Goal: Check status

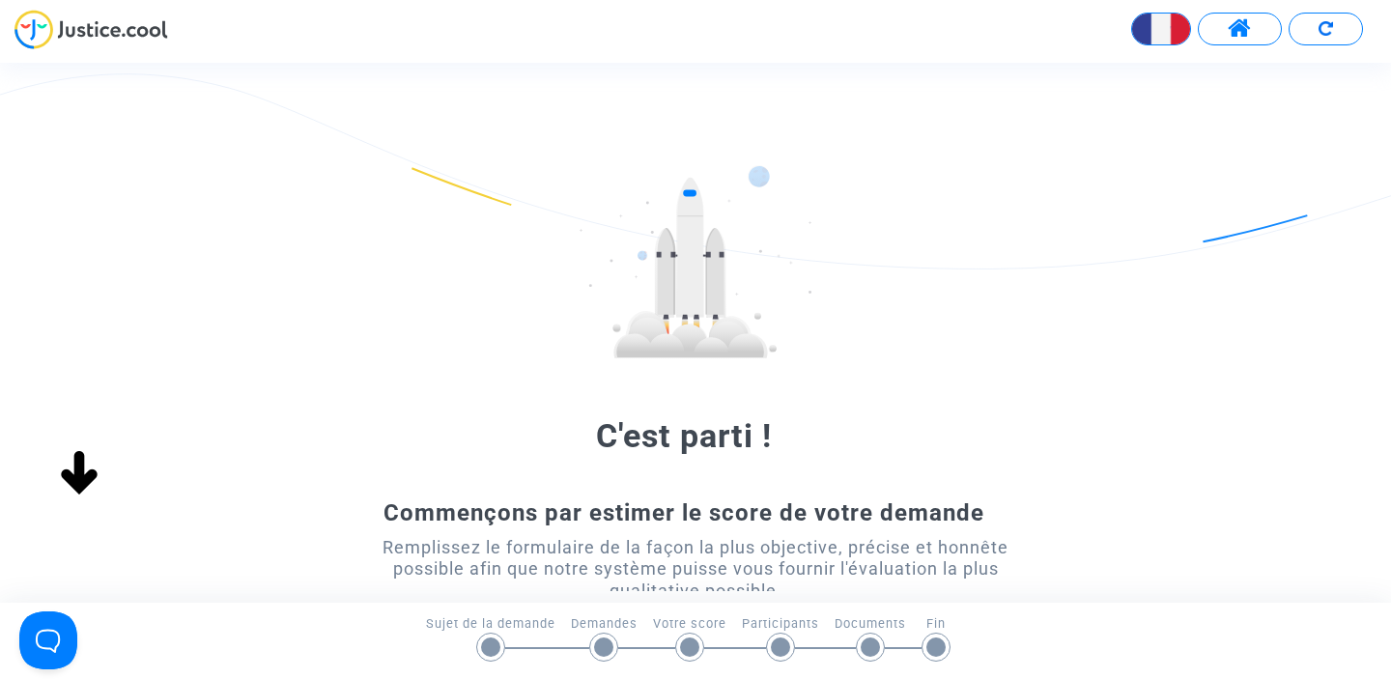
click at [1242, 33] on span at bounding box center [1239, 28] width 24 height 25
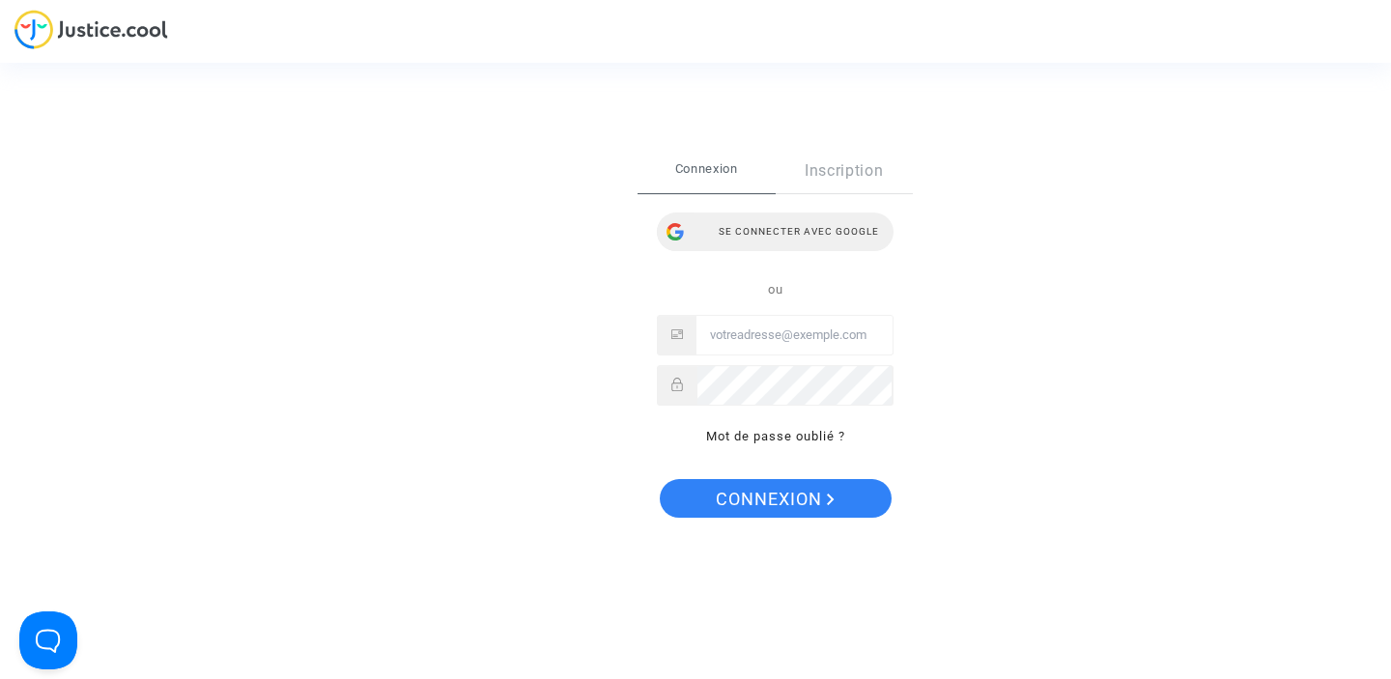
click at [775, 228] on div "Se connecter avec Google" at bounding box center [775, 231] width 237 height 39
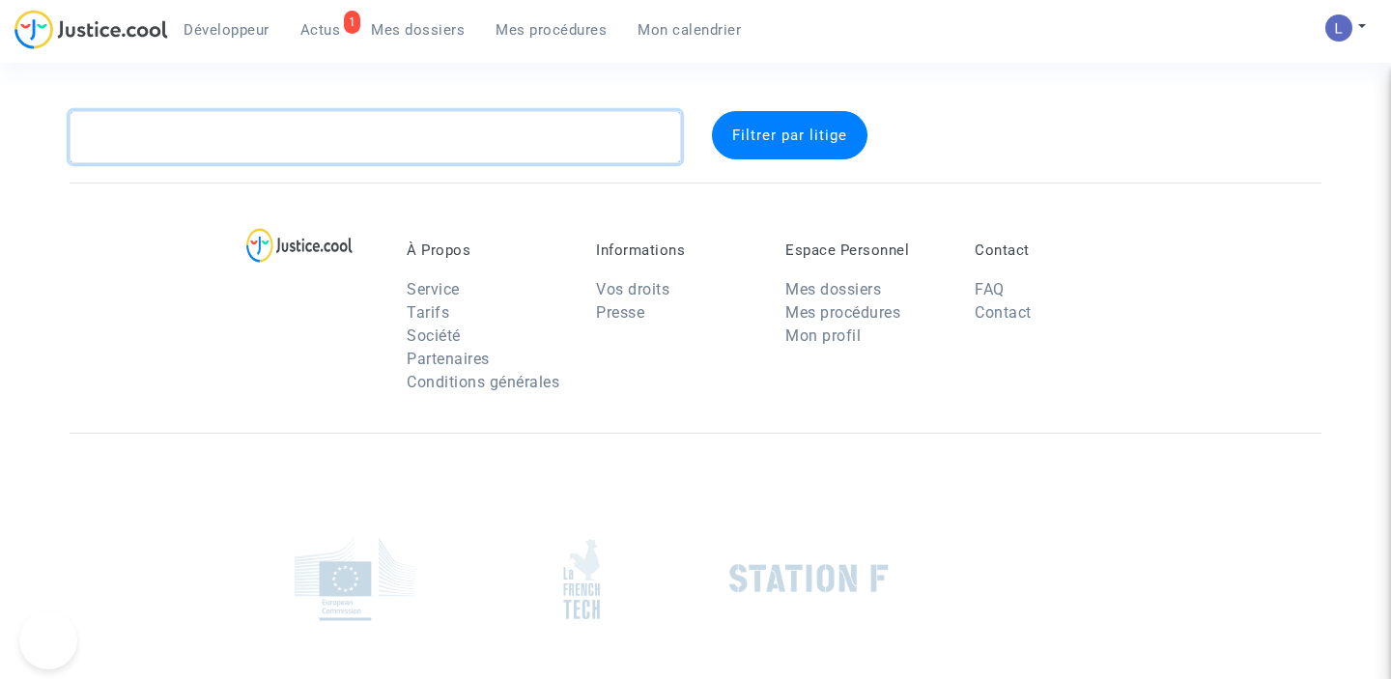
click at [287, 144] on textarea at bounding box center [375, 137] width 611 height 52
paste textarea "CFR-230427-NZ7C"
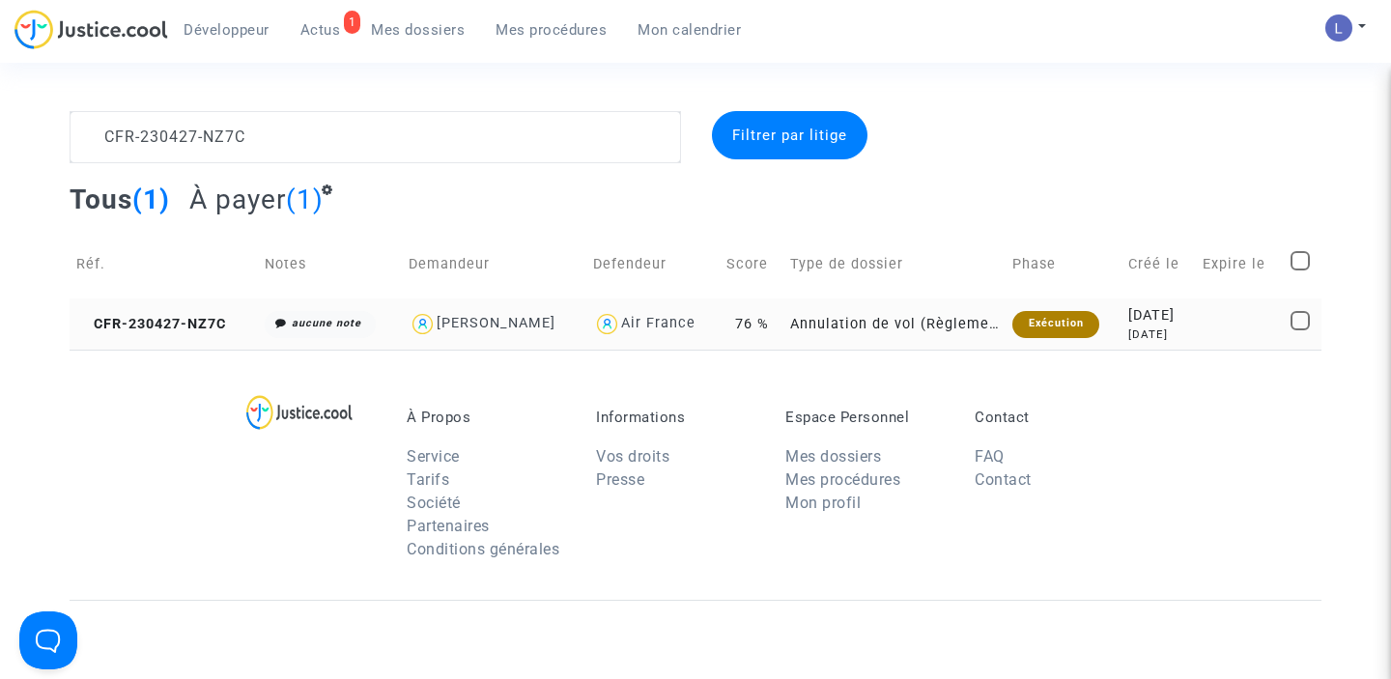
click at [443, 325] on div "[PERSON_NAME]" at bounding box center [495, 323] width 119 height 16
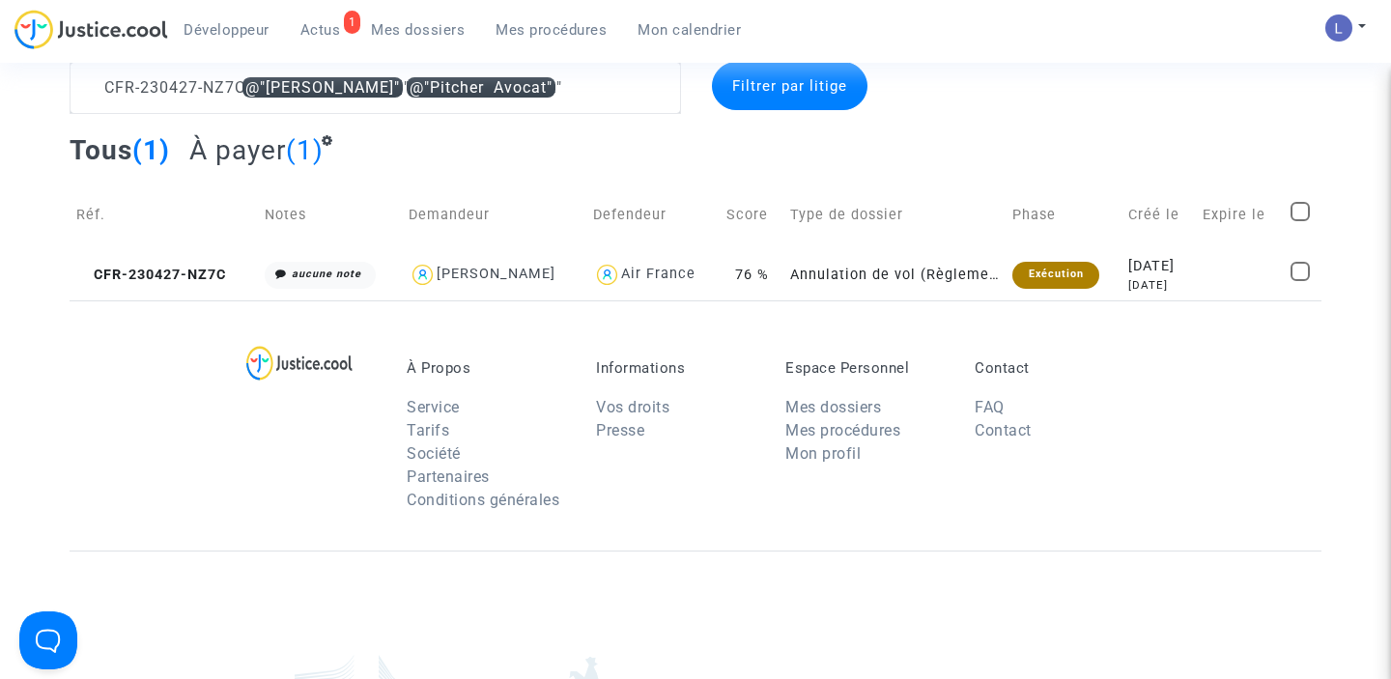
scroll to position [53, 0]
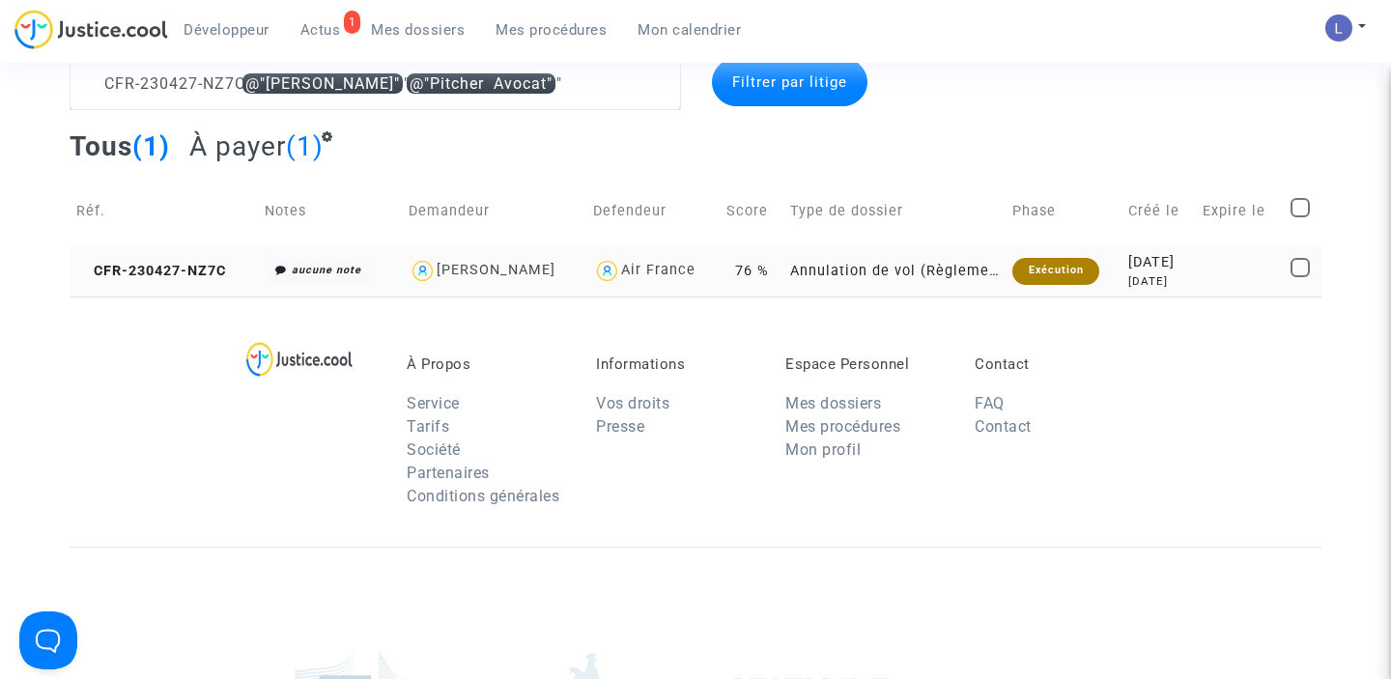
click at [517, 264] on div "[PERSON_NAME]" at bounding box center [495, 270] width 119 height 16
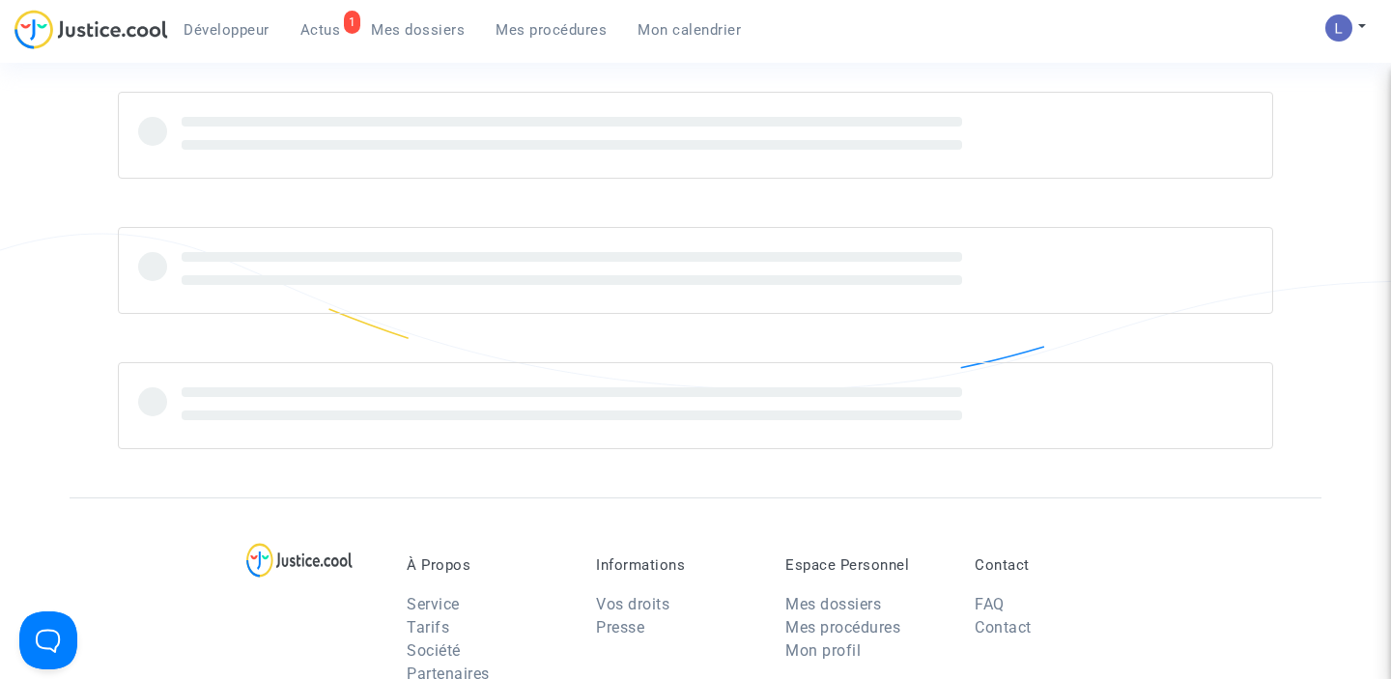
scroll to position [187, 0]
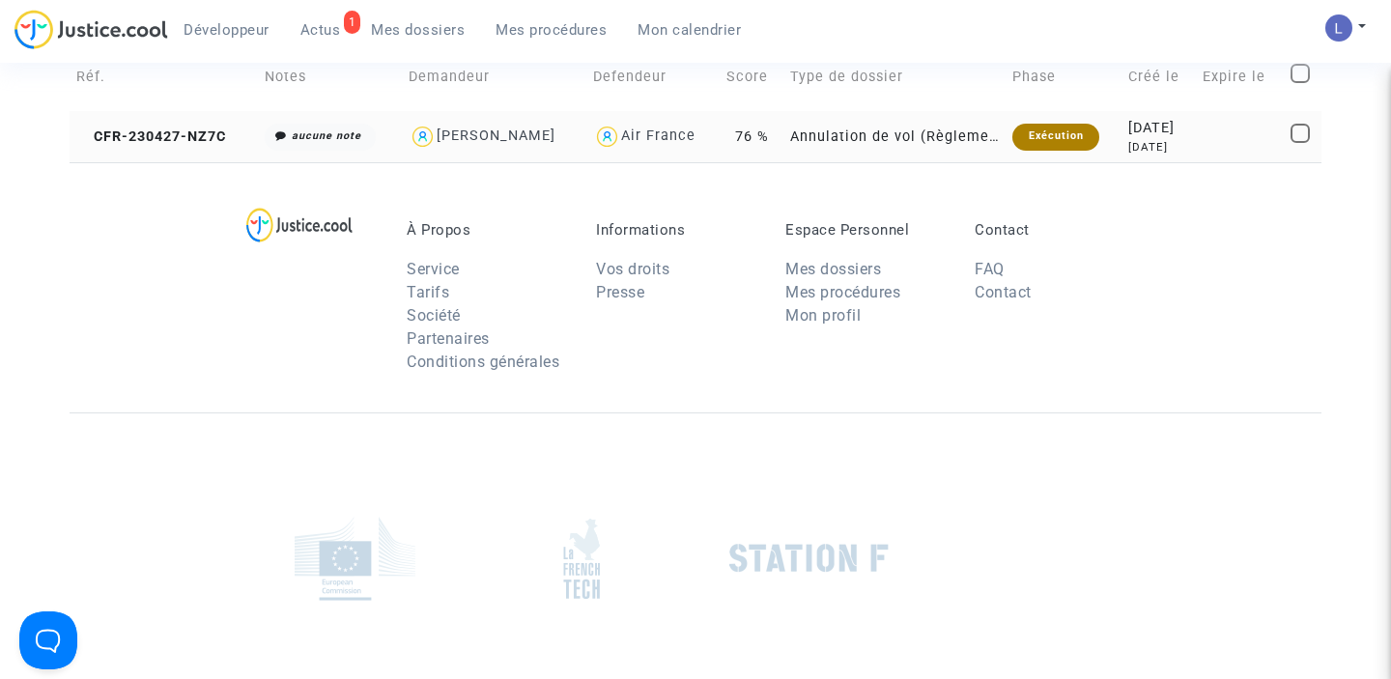
click at [544, 138] on div "[PERSON_NAME]" at bounding box center [495, 135] width 119 height 16
type textarea "CFR-230427-NZ7C @"[PERSON_NAME]" @"Pitcher Avocat""
click at [136, 127] on td "CFR-230427-NZ7C" at bounding box center [164, 136] width 188 height 51
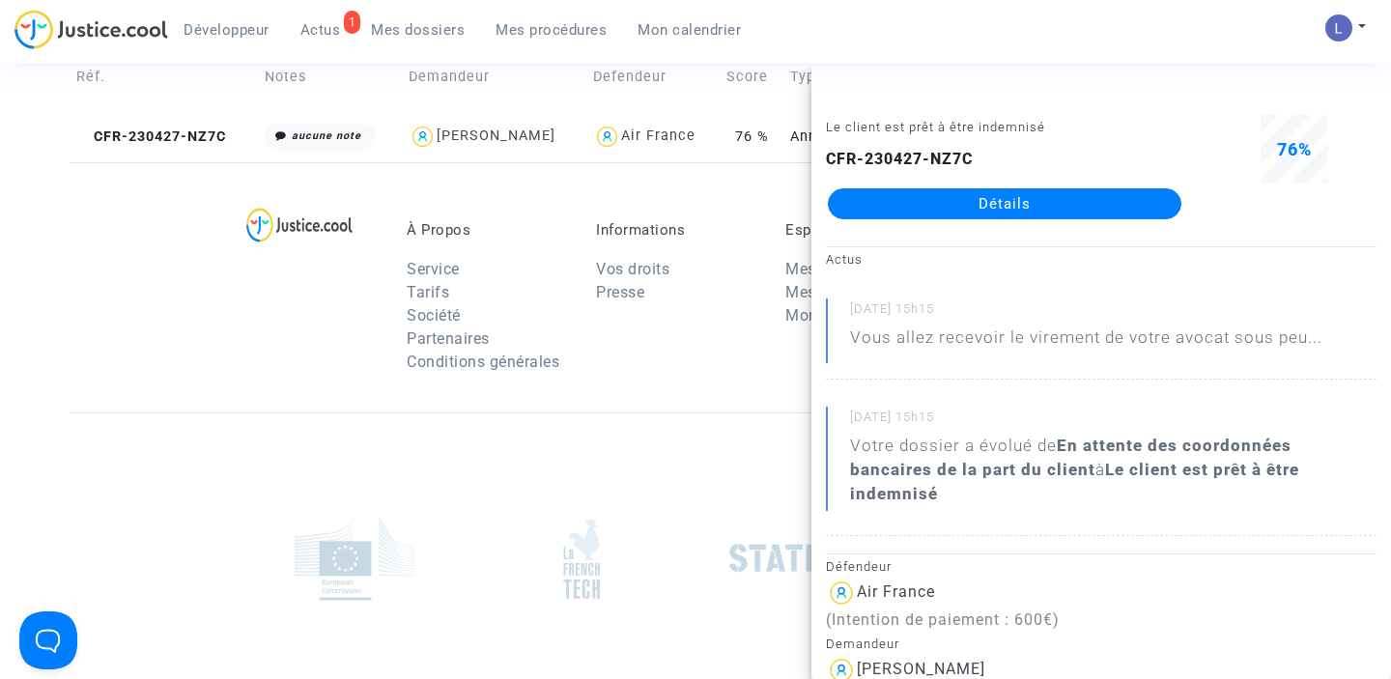
click at [921, 206] on link "Détails" at bounding box center [1004, 203] width 353 height 31
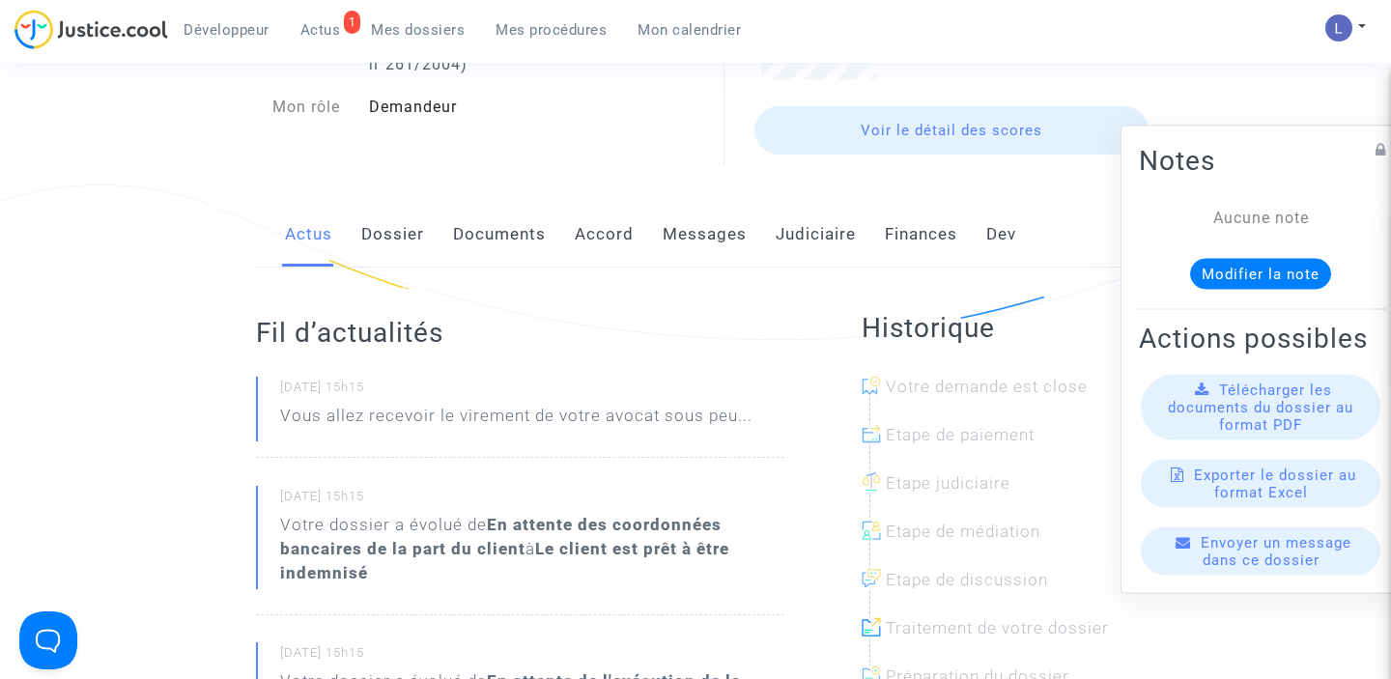
scroll to position [239, 0]
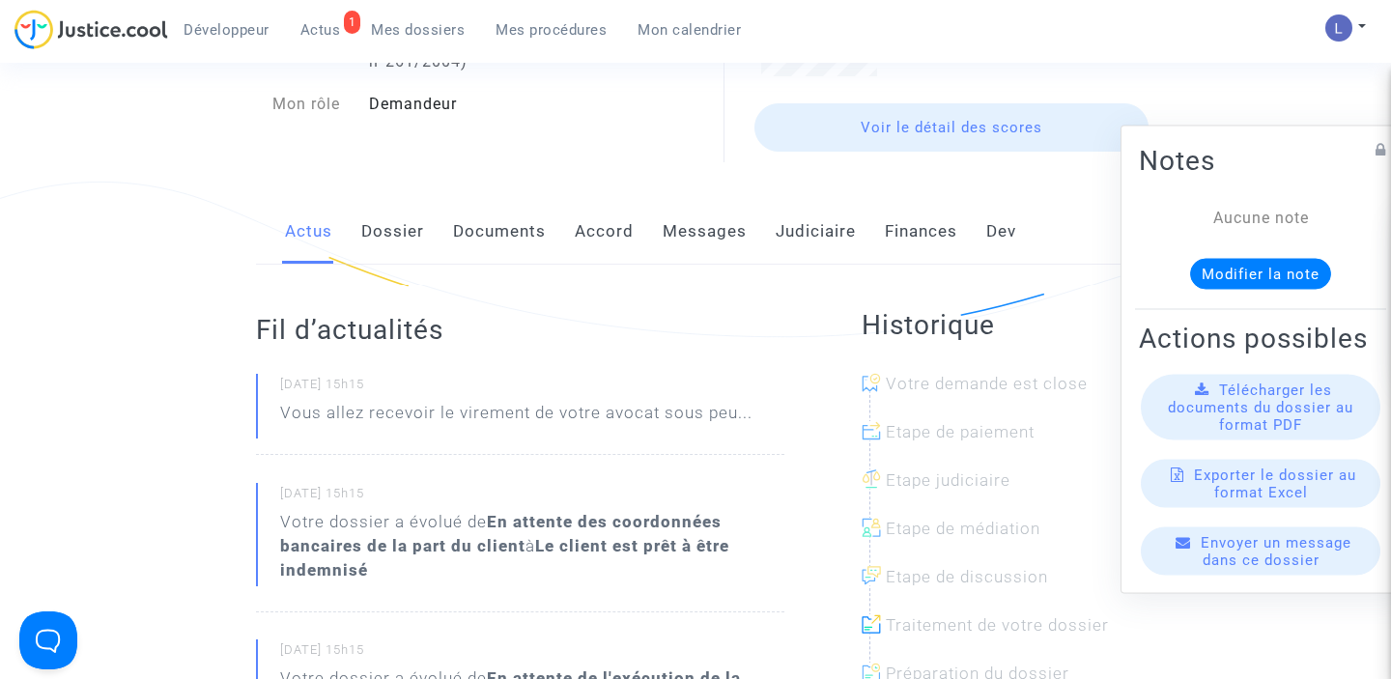
click at [548, 402] on p "Vous allez recevoir le virement de votre avocat sous peu..." at bounding box center [516, 418] width 472 height 34
